Goal: Information Seeking & Learning: Learn about a topic

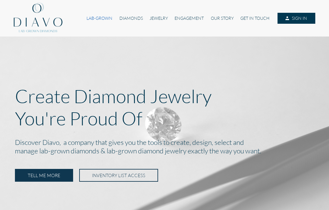
click at [97, 17] on link "LAB-GROWN" at bounding box center [99, 18] width 33 height 11
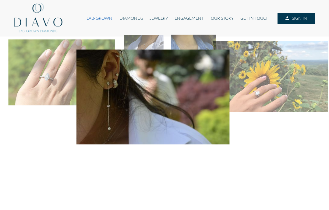
click at [88, 17] on link "LAB-GROWN" at bounding box center [99, 18] width 33 height 11
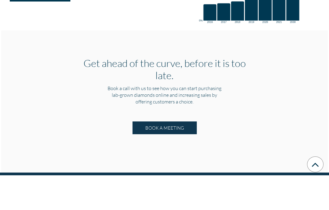
click at [114, 27] on h1 "Projected lab-grown diamond market share." at bounding box center [78, 14] width 114 height 24
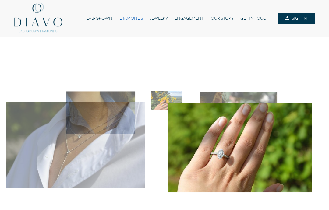
click at [126, 19] on link "DIAMONDS" at bounding box center [131, 18] width 30 height 11
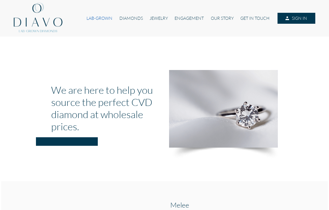
click at [95, 19] on link "LAB-GROWN" at bounding box center [99, 18] width 33 height 11
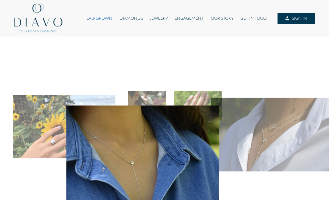
click at [101, 18] on link "LAB-GROWN" at bounding box center [99, 18] width 33 height 11
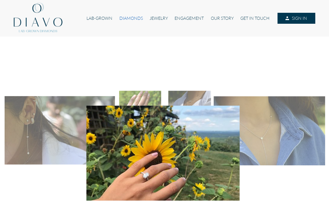
click at [124, 17] on link "DIAMONDS" at bounding box center [131, 18] width 30 height 11
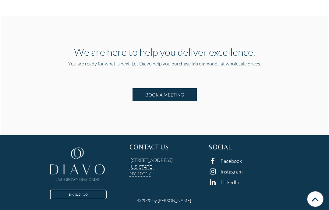
scroll to position [586, 0]
